Goal: Use online tool/utility: Utilize a website feature to perform a specific function

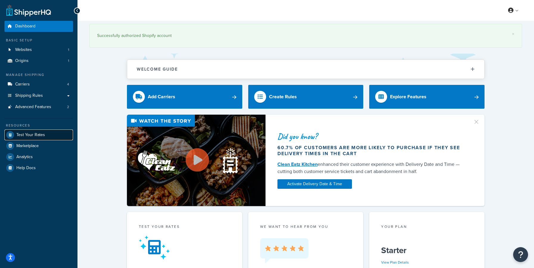
click at [27, 137] on span "Test Your Rates" at bounding box center [30, 135] width 29 height 5
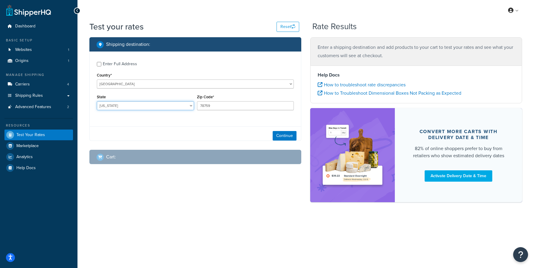
click at [97, 101] on select "[US_STATE] [US_STATE] [US_STATE] [US_STATE] [US_STATE] Armed Forces Americas Ar…" at bounding box center [145, 105] width 97 height 9
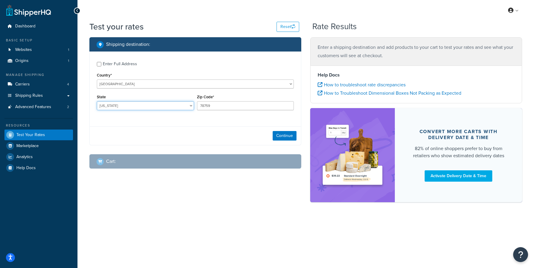
select select "WA"
click at [101, 63] on input "Enter Full Address" at bounding box center [99, 64] width 4 height 4
checkbox input "true"
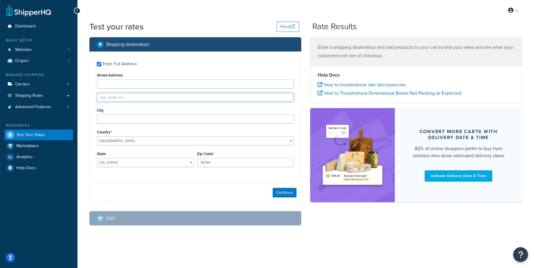
click at [123, 99] on input "text" at bounding box center [195, 97] width 197 height 9
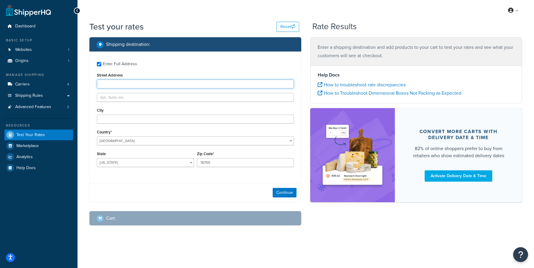
click at [119, 83] on input "Street Address" at bounding box center [195, 84] width 197 height 9
paste input "[STREET_ADDRESS]"
type input "[STREET_ADDRESS]"
click at [212, 161] on input "78759" at bounding box center [245, 162] width 97 height 9
type input "98033"
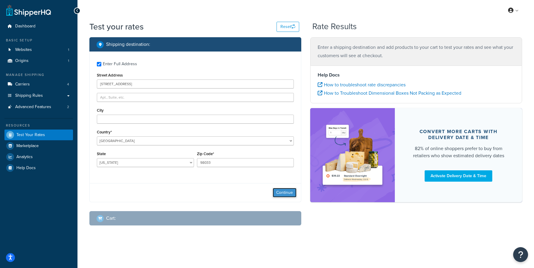
click at [286, 193] on button "Continue" at bounding box center [285, 193] width 24 height 10
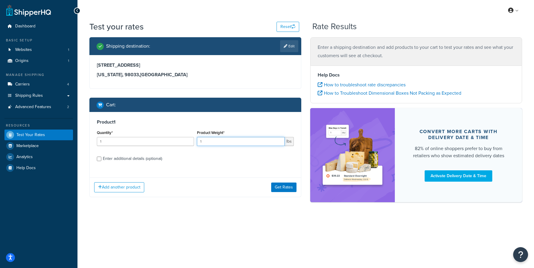
click at [212, 144] on input "1" at bounding box center [241, 141] width 88 height 9
type input "100"
click at [277, 187] on button "Get Rates" at bounding box center [283, 188] width 25 height 10
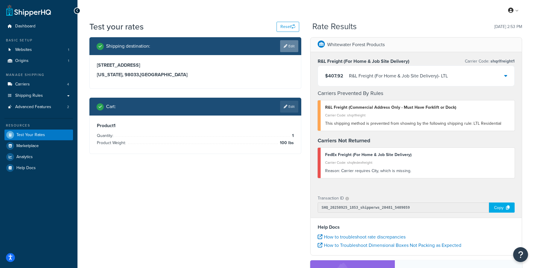
click at [296, 45] on link "Edit" at bounding box center [289, 46] width 18 height 12
select select "WA"
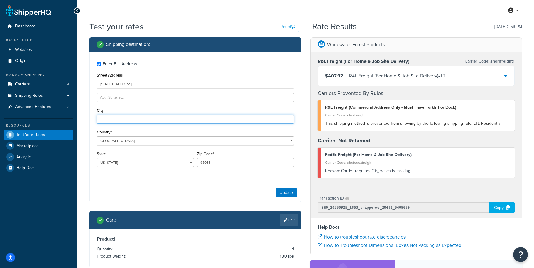
click at [115, 121] on input "City" at bounding box center [195, 119] width 197 height 9
type input "[PERSON_NAME]"
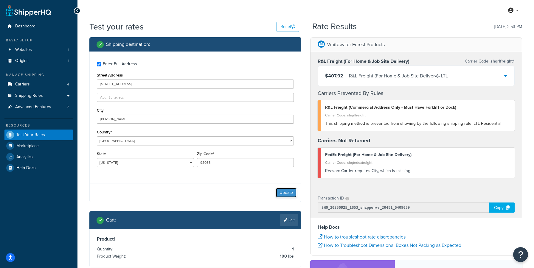
click at [283, 193] on button "Update" at bounding box center [286, 193] width 21 height 10
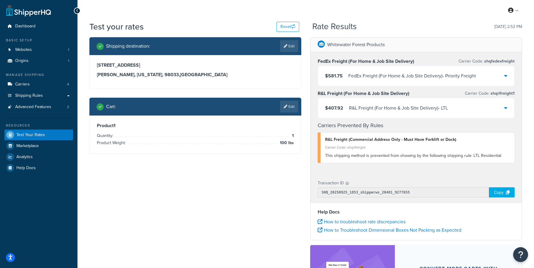
click at [502, 104] on div "$407.92 R&L Freight (For Home & Job Site Delivery) - LTL" at bounding box center [416, 108] width 196 height 20
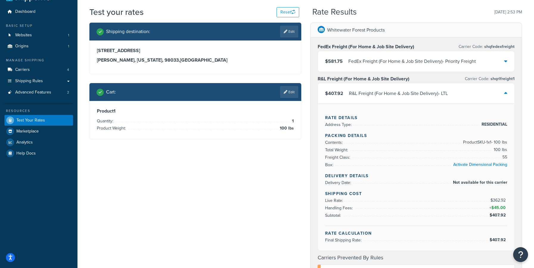
scroll to position [15, 0]
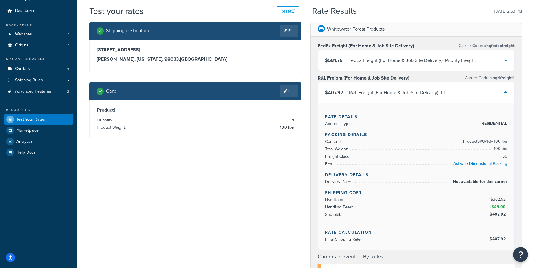
click at [507, 60] on icon at bounding box center [505, 60] width 3 height 5
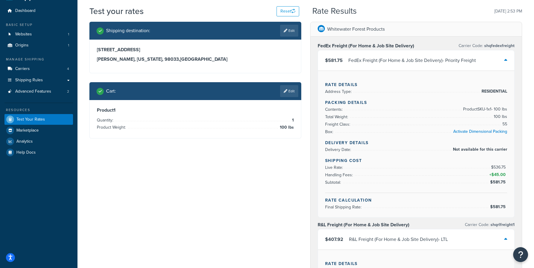
click at [507, 60] on icon at bounding box center [505, 60] width 3 height 5
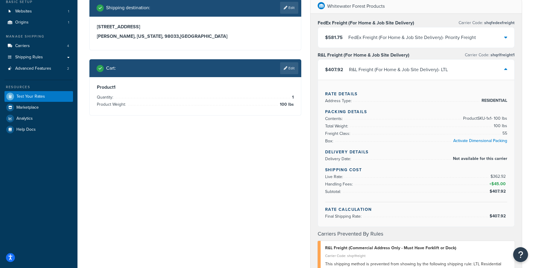
scroll to position [39, 0]
